Goal: Find specific page/section: Find specific page/section

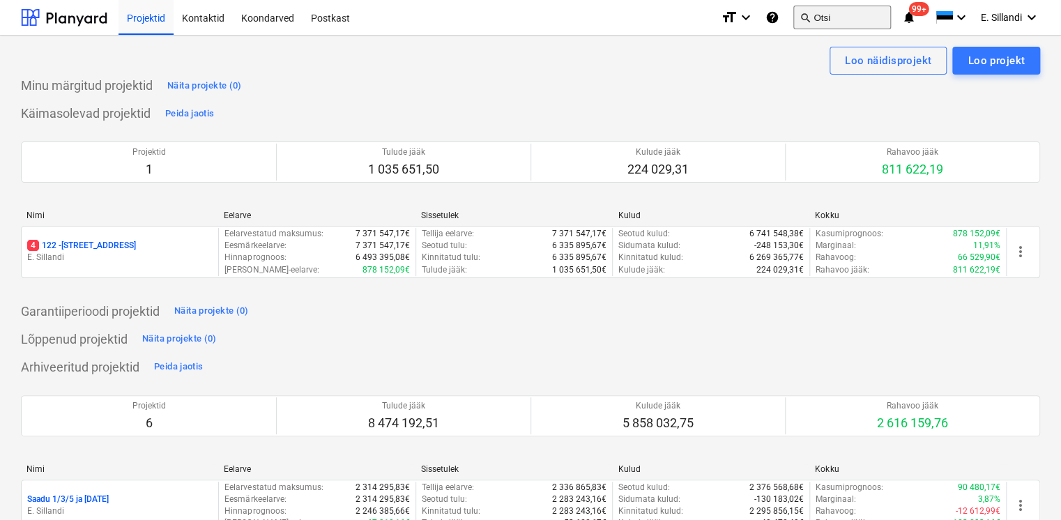
click at [844, 26] on button "search Otsi" at bounding box center [842, 18] width 98 height 24
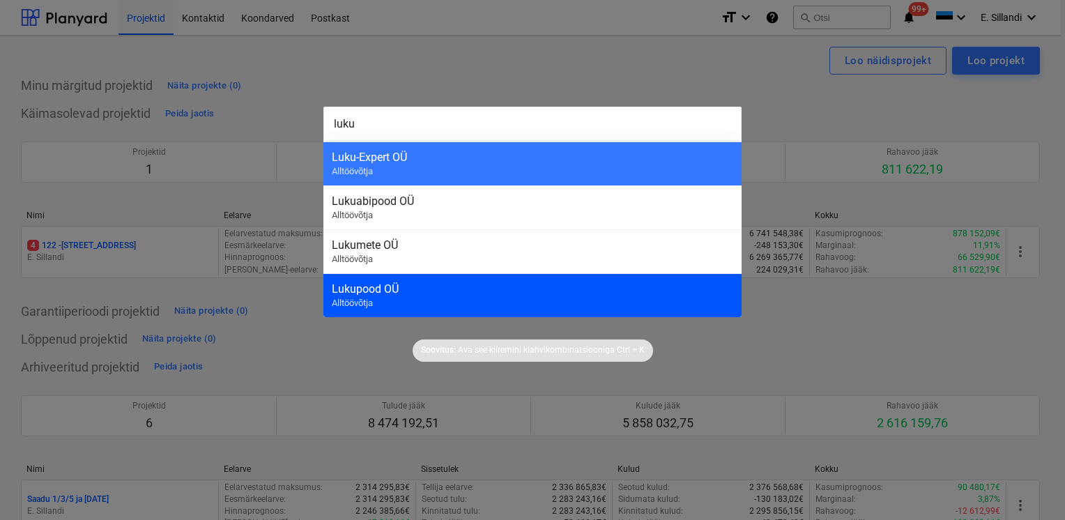
type input "luku"
click at [470, 305] on div "Lukupood OÜ Alltöövõtja" at bounding box center [532, 295] width 418 height 44
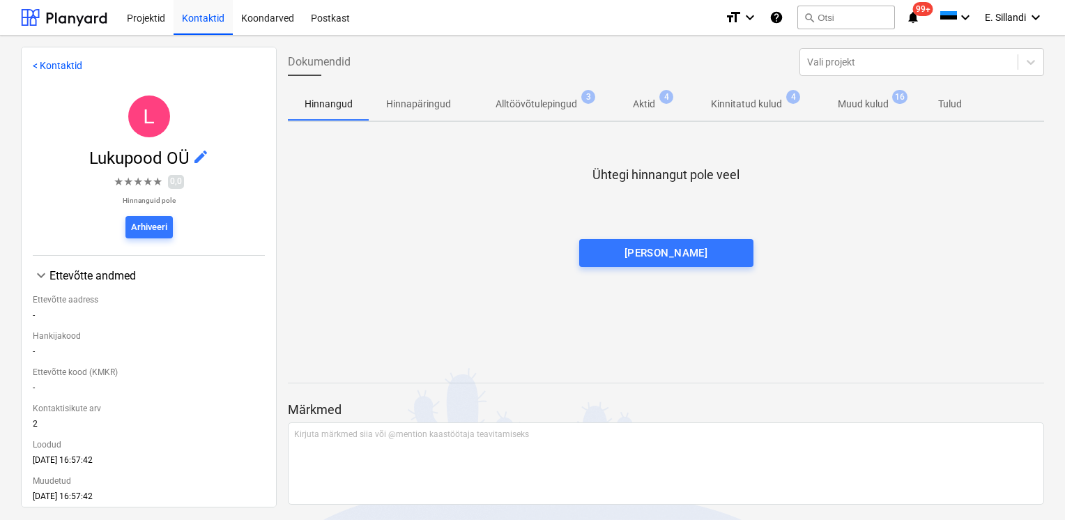
click at [761, 109] on p "Kinnitatud kulud" at bounding box center [746, 104] width 71 height 15
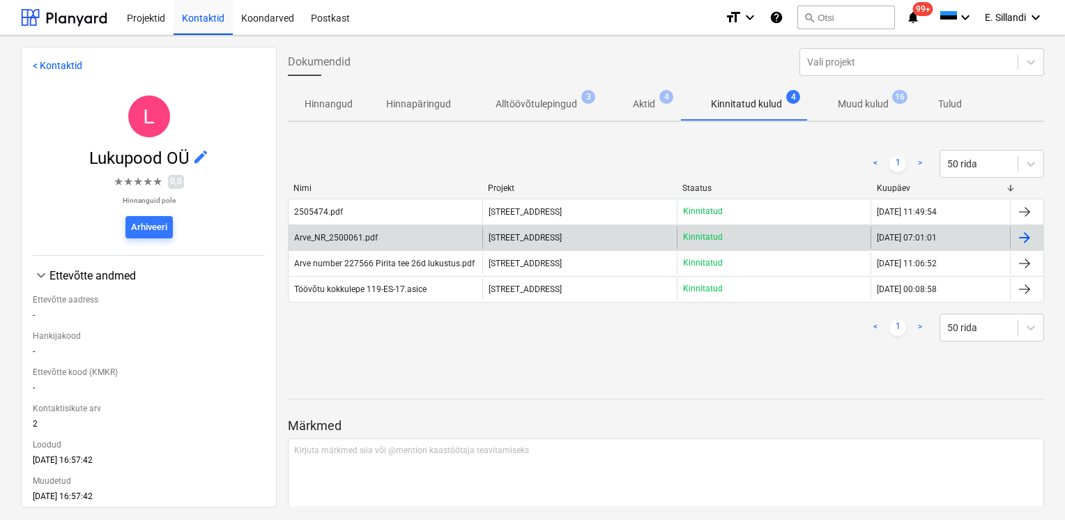
click at [385, 238] on div "Arve_NR_2500061.pdf" at bounding box center [386, 238] width 194 height 22
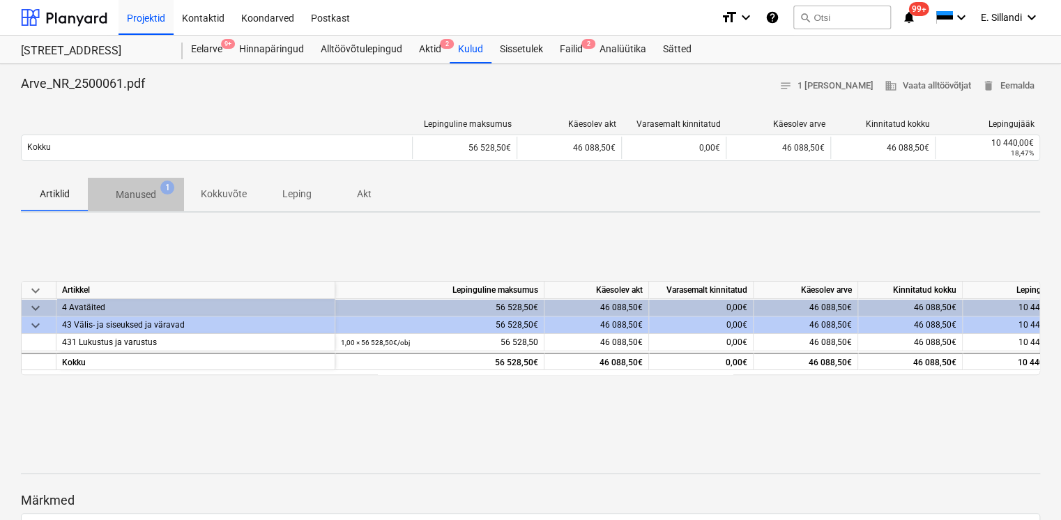
click at [146, 200] on p "Manused" at bounding box center [136, 195] width 40 height 15
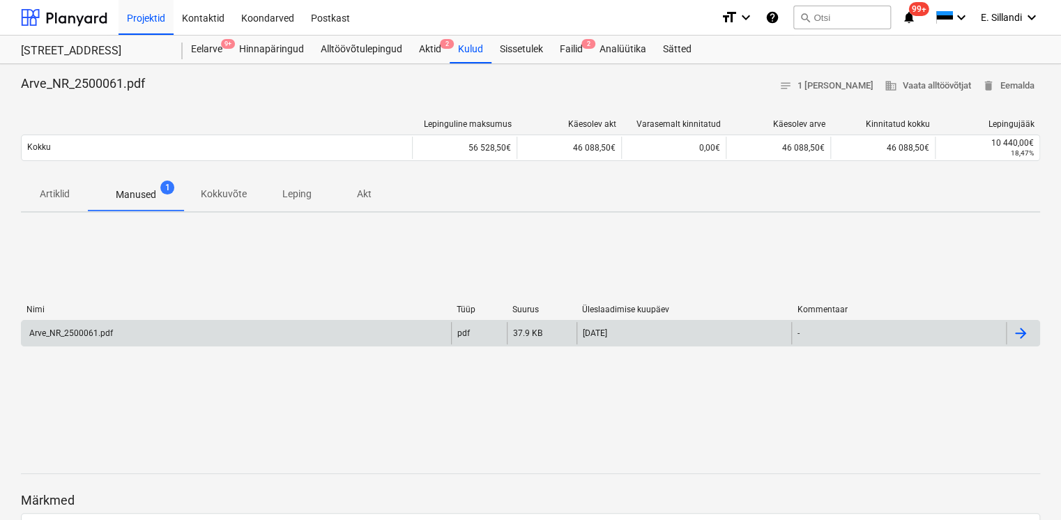
click at [133, 330] on div "Arve_NR_2500061.pdf" at bounding box center [236, 333] width 429 height 22
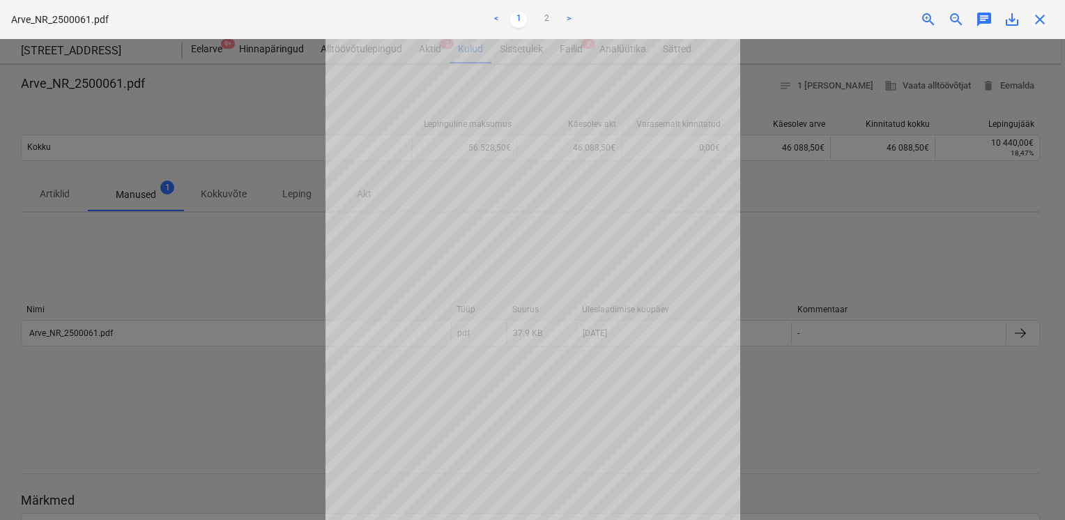
scroll to position [109, 0]
click at [549, 22] on link "2" at bounding box center [546, 19] width 17 height 17
drag, startPoint x: 259, startPoint y: 269, endPoint x: 264, endPoint y: 287, distance: 18.8
click at [271, 284] on div at bounding box center [532, 279] width 1065 height 481
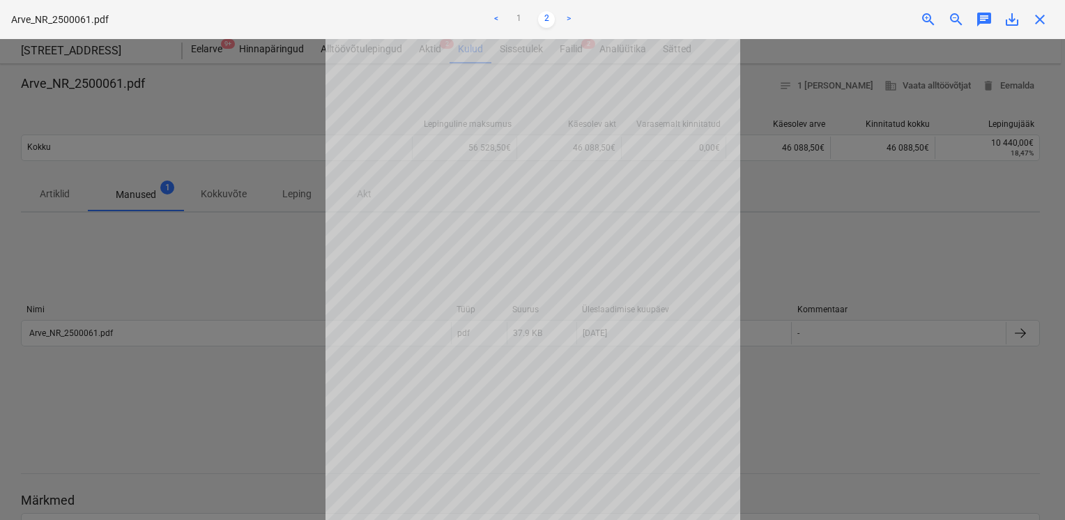
drag, startPoint x: 830, startPoint y: 219, endPoint x: 806, endPoint y: 205, distance: 27.5
click at [830, 215] on div at bounding box center [532, 279] width 1065 height 481
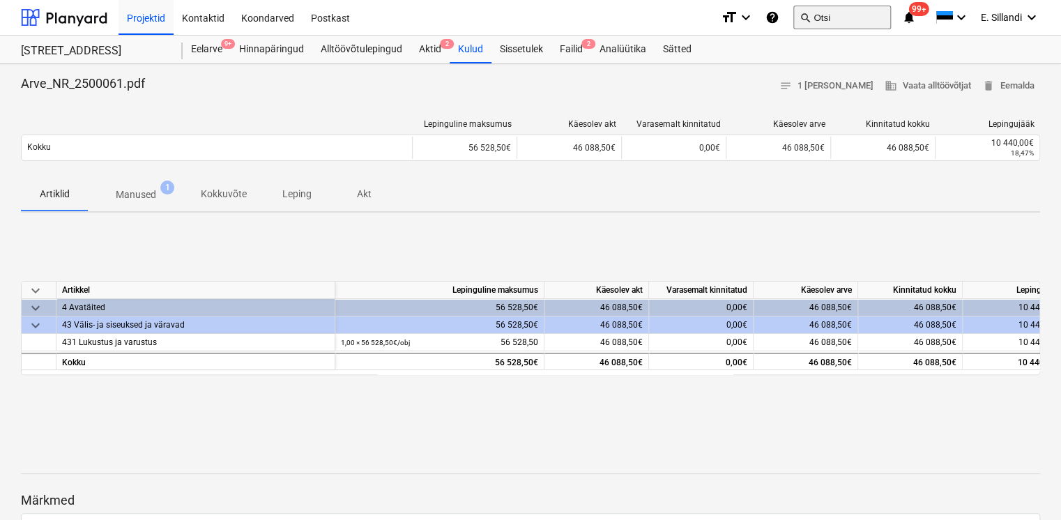
click at [855, 21] on button "search Otsi" at bounding box center [842, 18] width 98 height 24
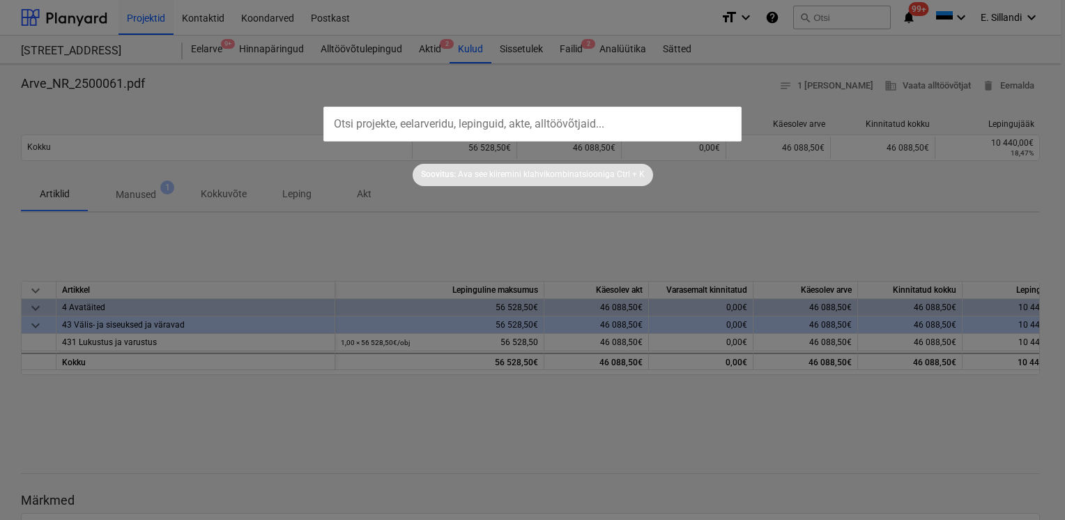
click at [611, 95] on div at bounding box center [532, 260] width 1065 height 520
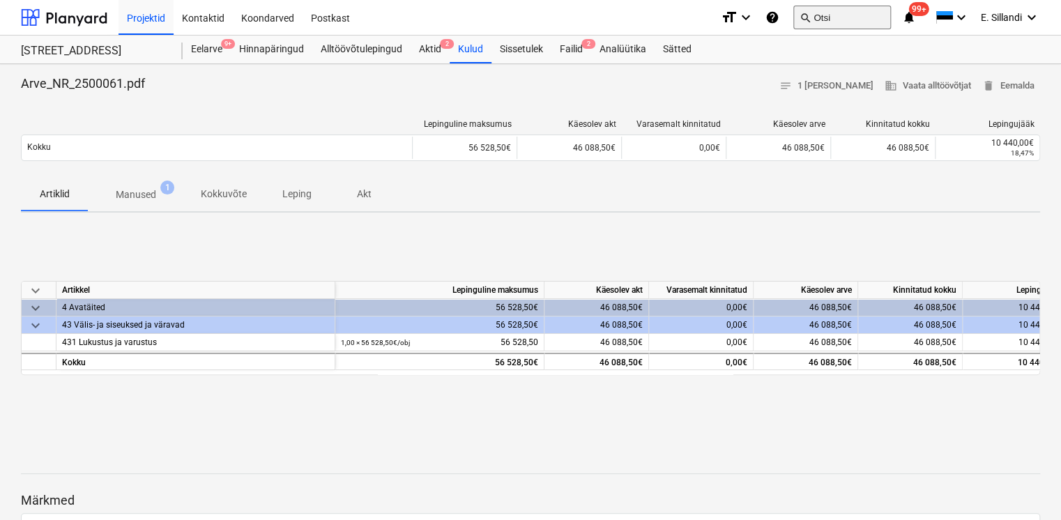
click at [833, 15] on button "search Otsi" at bounding box center [842, 18] width 98 height 24
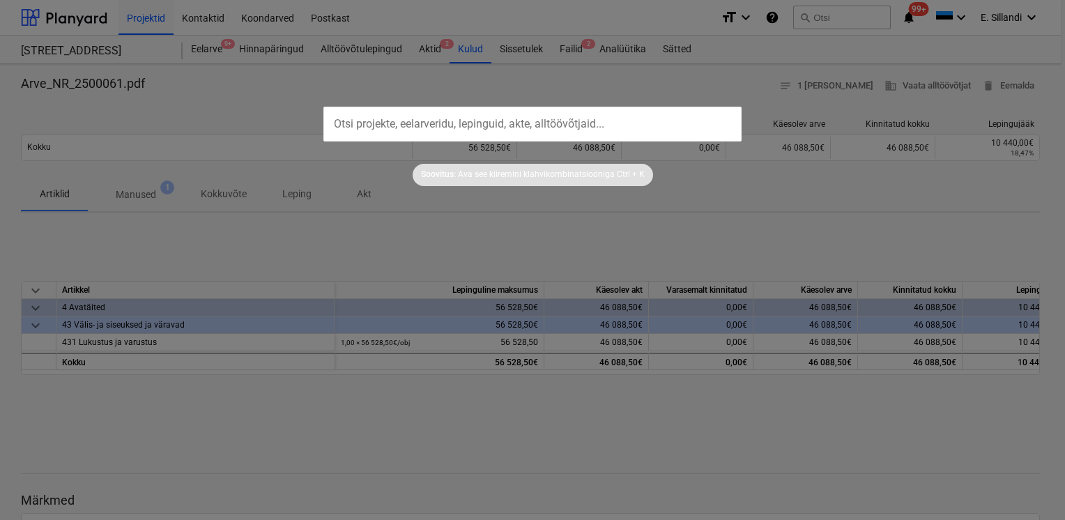
click at [541, 121] on input "text" at bounding box center [532, 124] width 418 height 35
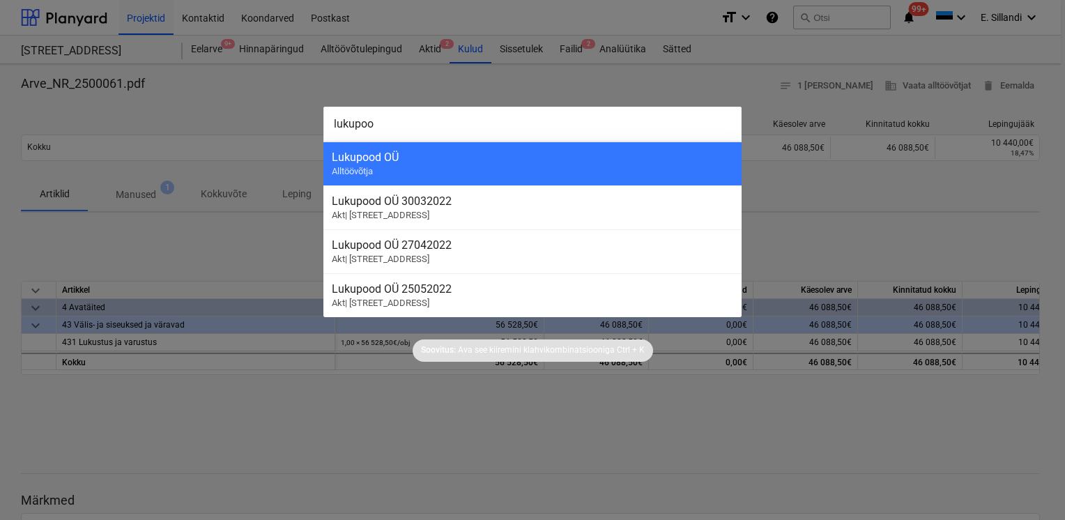
type input "lukupoos"
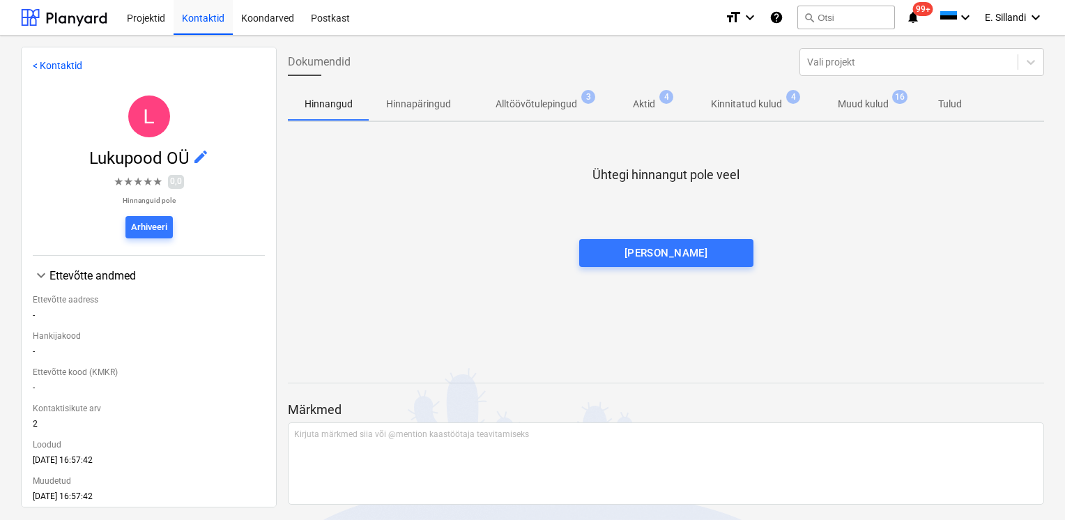
click at [744, 105] on p "Kinnitatud kulud" at bounding box center [746, 104] width 71 height 15
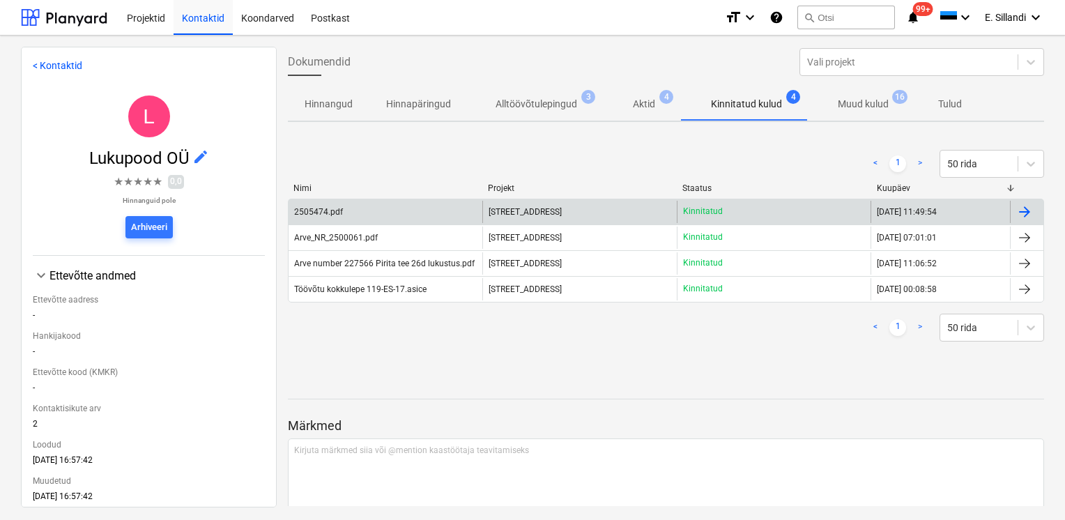
click at [446, 216] on div "2505474.pdf" at bounding box center [386, 212] width 194 height 22
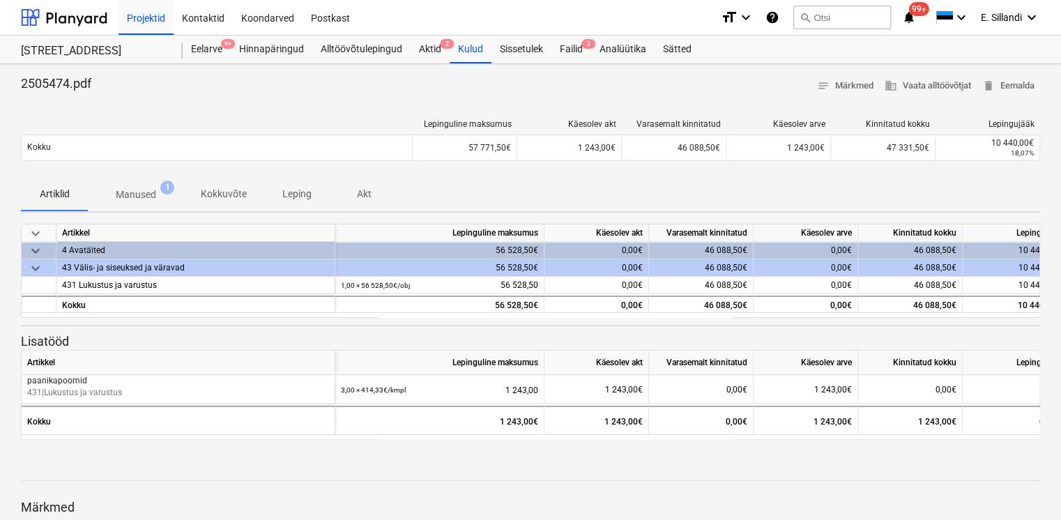
click at [135, 193] on p "Manused" at bounding box center [136, 195] width 40 height 15
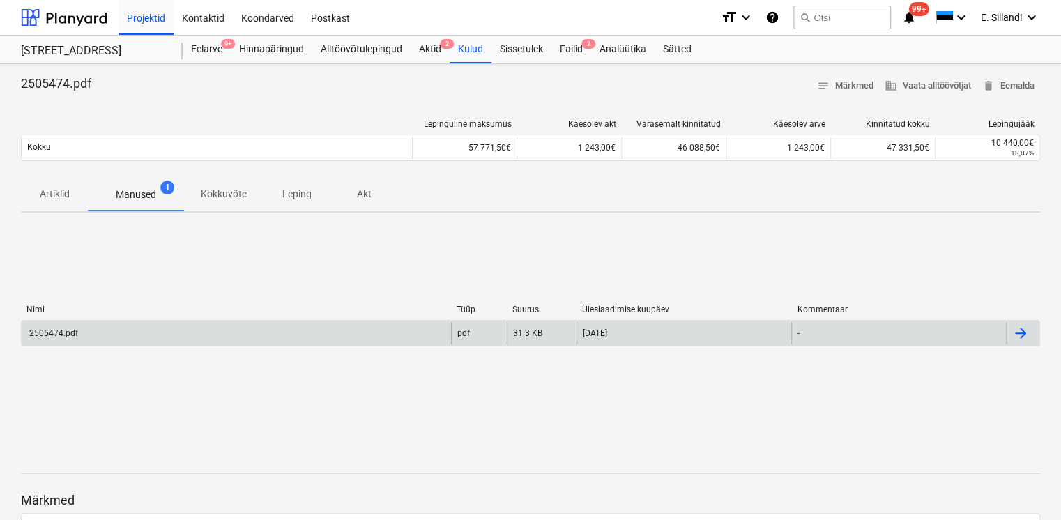
click at [147, 335] on div "2505474.pdf" at bounding box center [236, 333] width 429 height 22
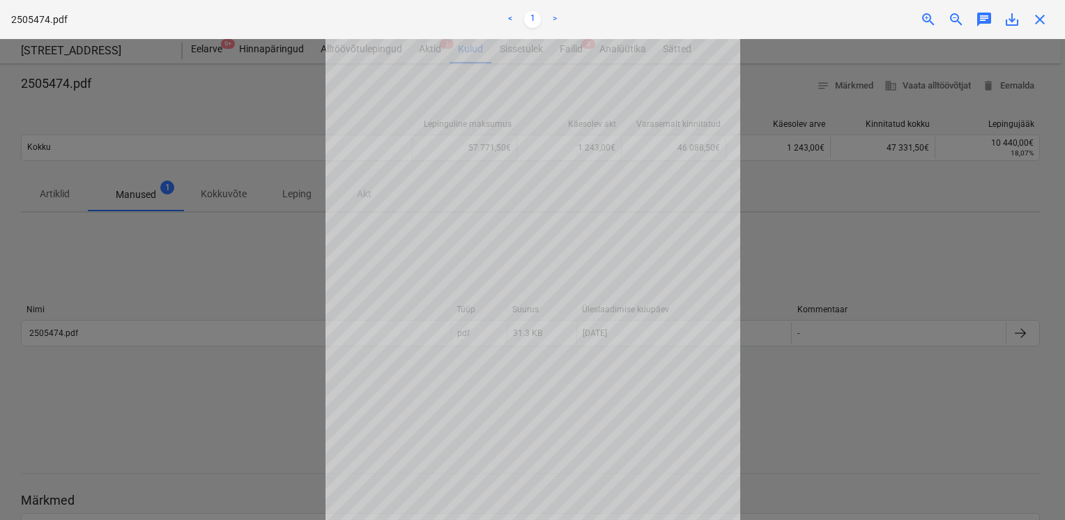
drag, startPoint x: 814, startPoint y: 278, endPoint x: 770, endPoint y: 227, distance: 67.7
click at [816, 279] on div at bounding box center [532, 279] width 1065 height 481
click at [242, 124] on div at bounding box center [532, 279] width 1065 height 481
click at [175, 83] on div at bounding box center [532, 279] width 1065 height 481
click at [1048, 24] on div "close" at bounding box center [1040, 19] width 28 height 17
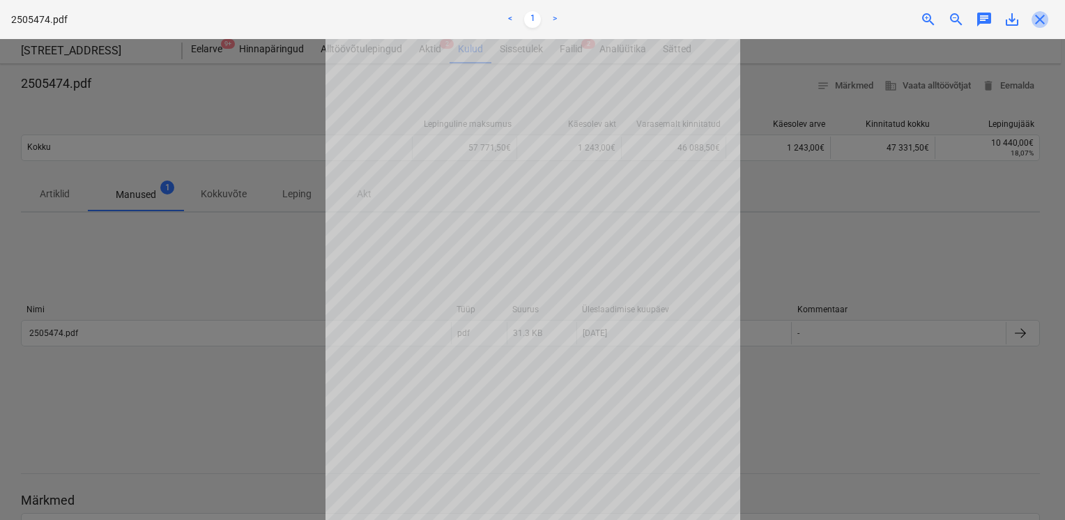
click at [1042, 23] on span "close" at bounding box center [1040, 19] width 17 height 17
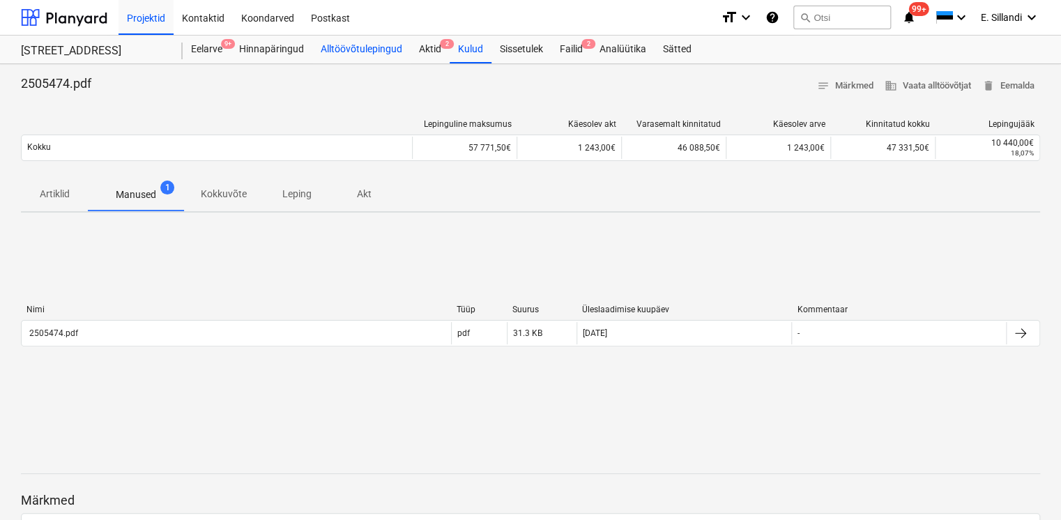
click at [321, 47] on div "Alltöövõtulepingud" at bounding box center [361, 50] width 98 height 28
